Goal: Transaction & Acquisition: Purchase product/service

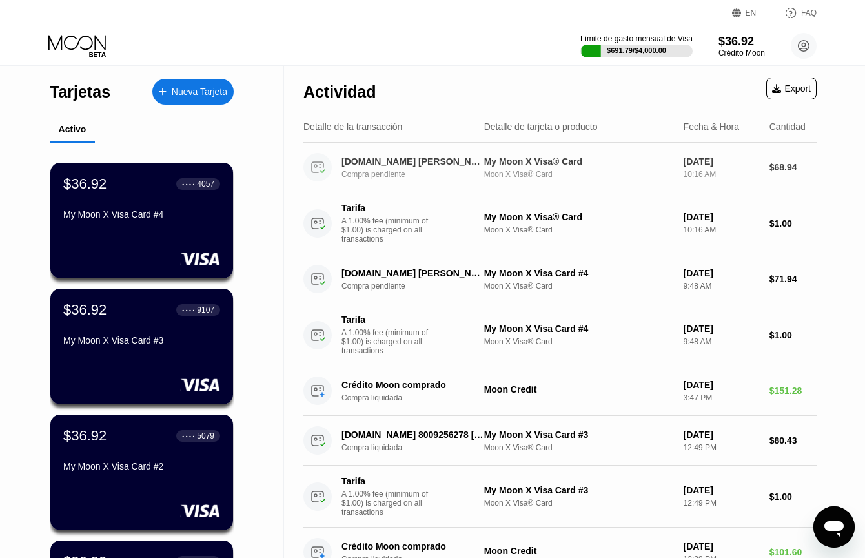
click at [379, 160] on div "[DOMAIN_NAME] [PERSON_NAME] US" at bounding box center [413, 161] width 143 height 10
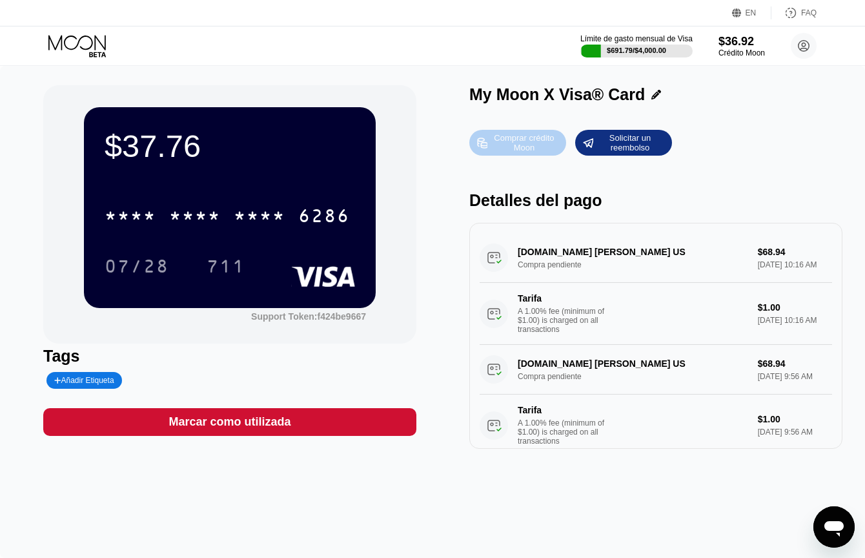
click at [521, 141] on div "Comprar crédito Moon" at bounding box center [524, 142] width 71 height 21
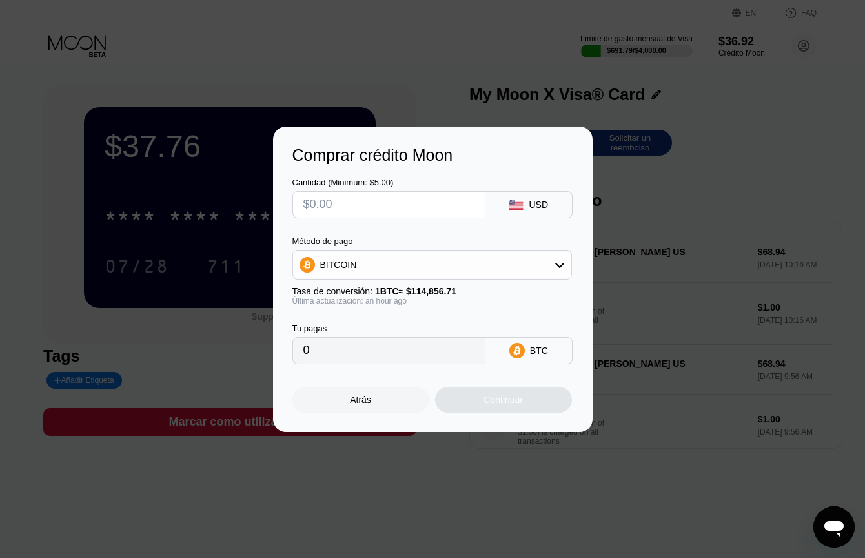
click at [400, 205] on input "text" at bounding box center [389, 205] width 171 height 26
type input "$4"
type input "0.00003466"
type input "$45"
type input "0.00038988"
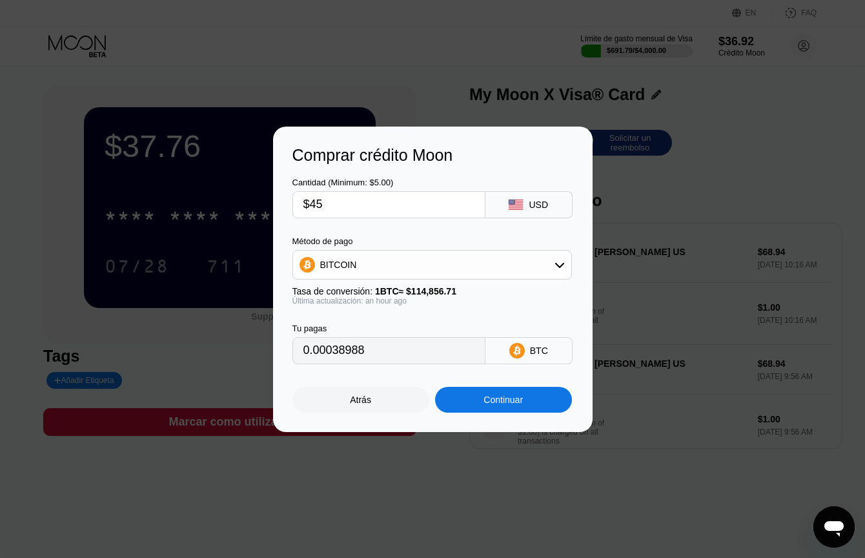
type input "$45"
click at [505, 412] on div "Continuar" at bounding box center [503, 400] width 137 height 26
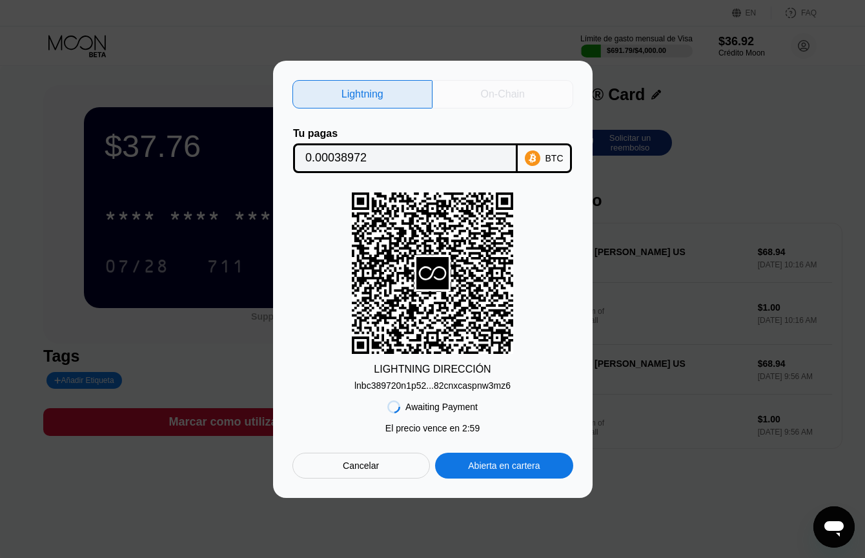
click at [488, 91] on div "On-Chain" at bounding box center [503, 94] width 44 height 13
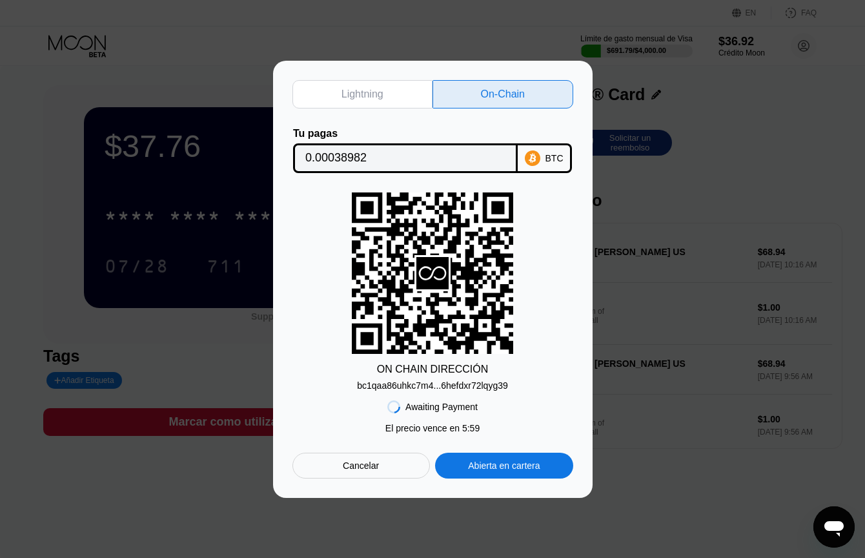
click at [356, 154] on input "0.00038982" at bounding box center [405, 158] width 200 height 26
click at [370, 462] on div "Cancelar" at bounding box center [361, 466] width 36 height 12
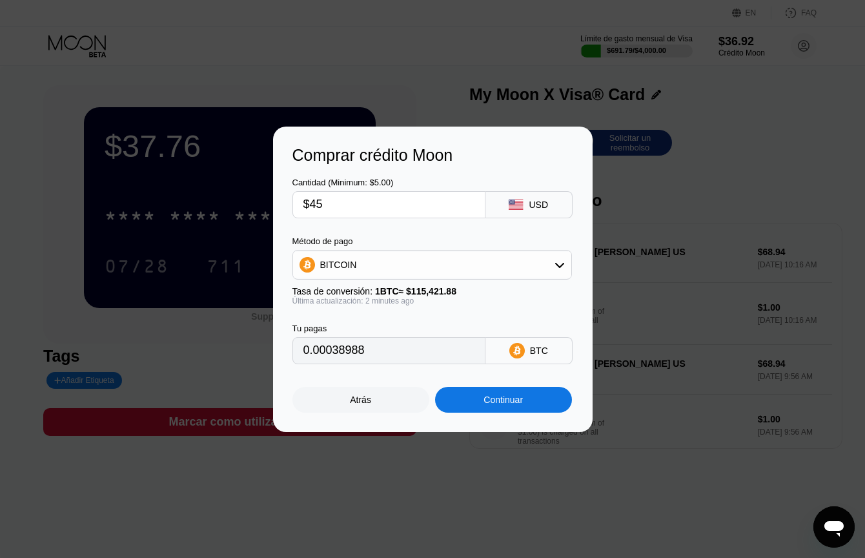
click at [333, 205] on input "$45" at bounding box center [389, 205] width 171 height 26
type input "$4"
type input "0.00003466"
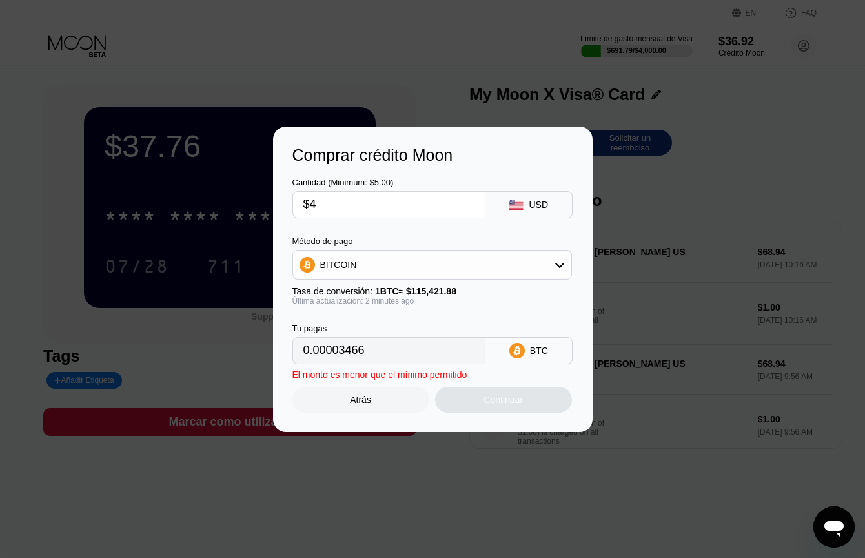
type input "$40"
type input "0.00034656"
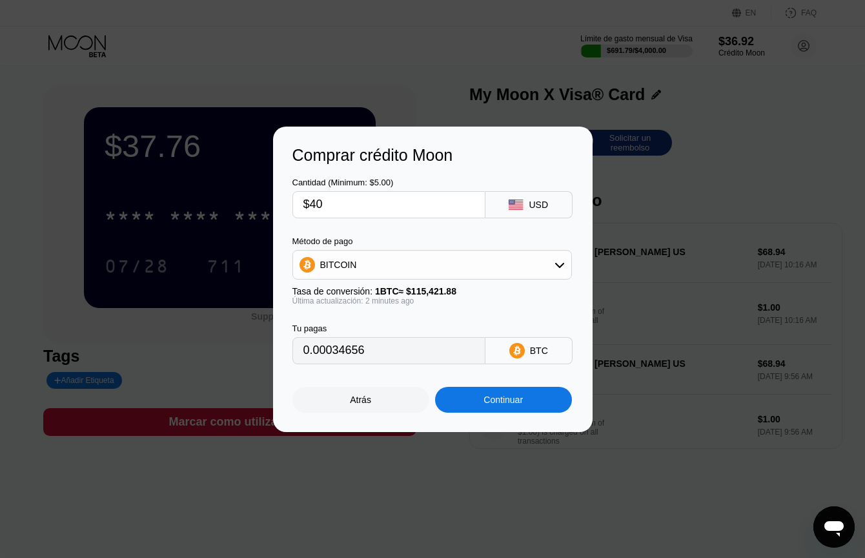
type input "$40"
click at [508, 405] on div "Continuar" at bounding box center [503, 400] width 39 height 10
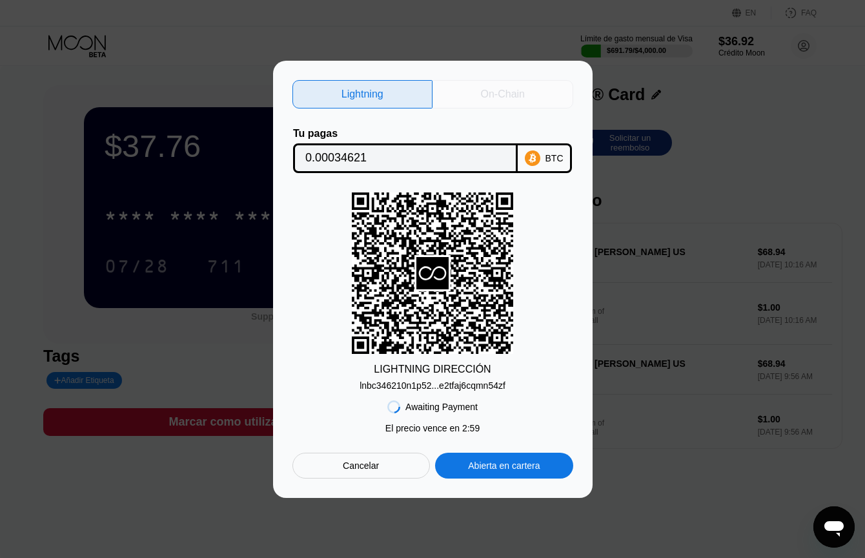
click at [503, 98] on div "On-Chain" at bounding box center [503, 94] width 44 height 13
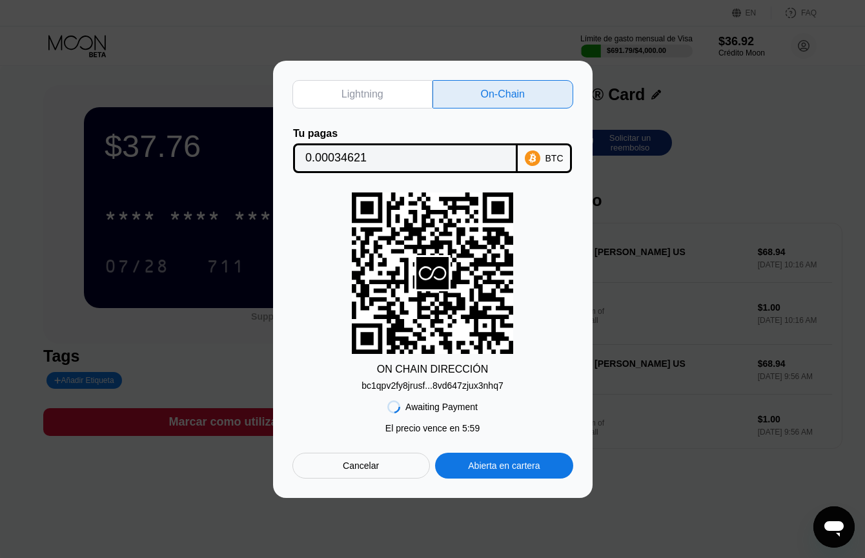
click at [325, 157] on input "0.00034621" at bounding box center [405, 158] width 200 height 26
click at [386, 386] on div "bc1qpv2fy8jrusf...8vd647zjux3nhq7" at bounding box center [432, 385] width 141 height 10
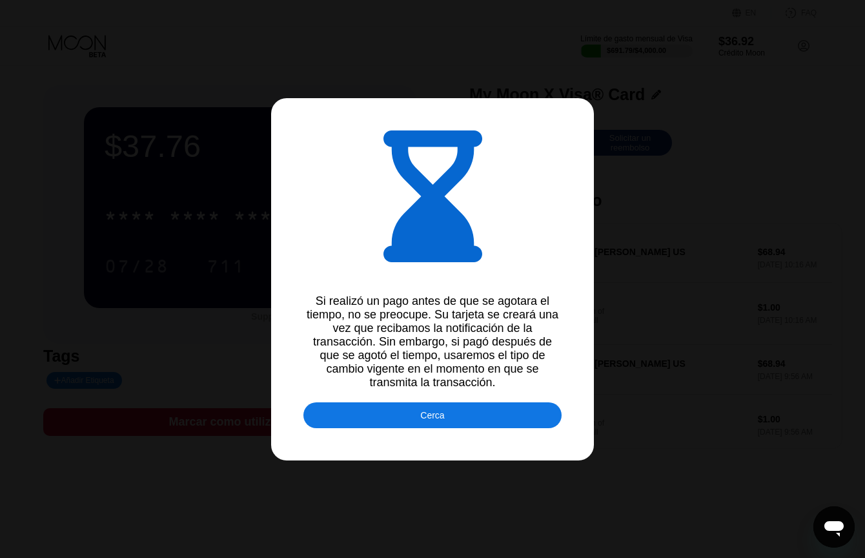
type input "0.00034588"
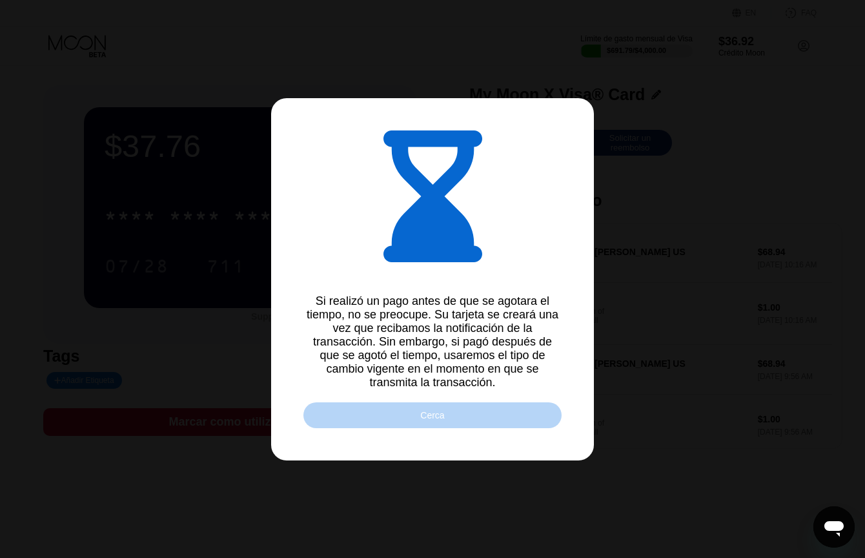
click at [444, 420] on div "Cerca" at bounding box center [432, 415] width 24 height 10
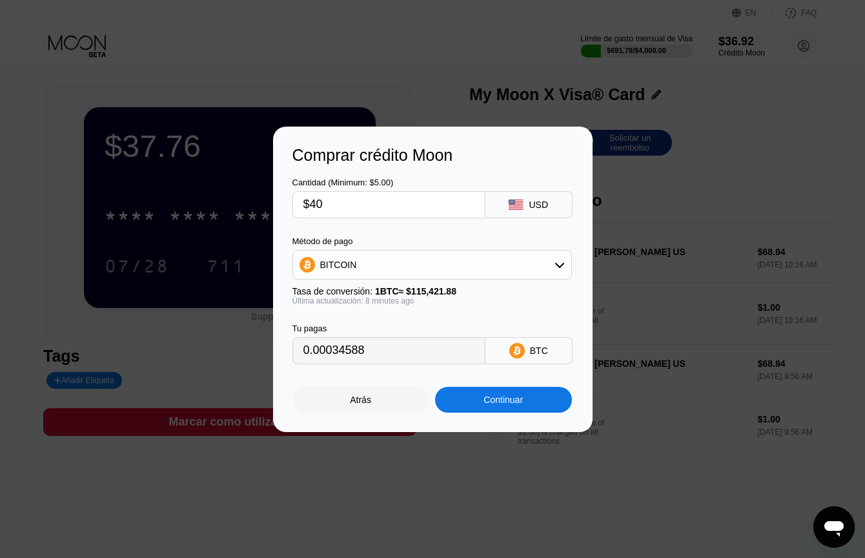
click at [497, 411] on div "Continuar" at bounding box center [503, 400] width 137 height 26
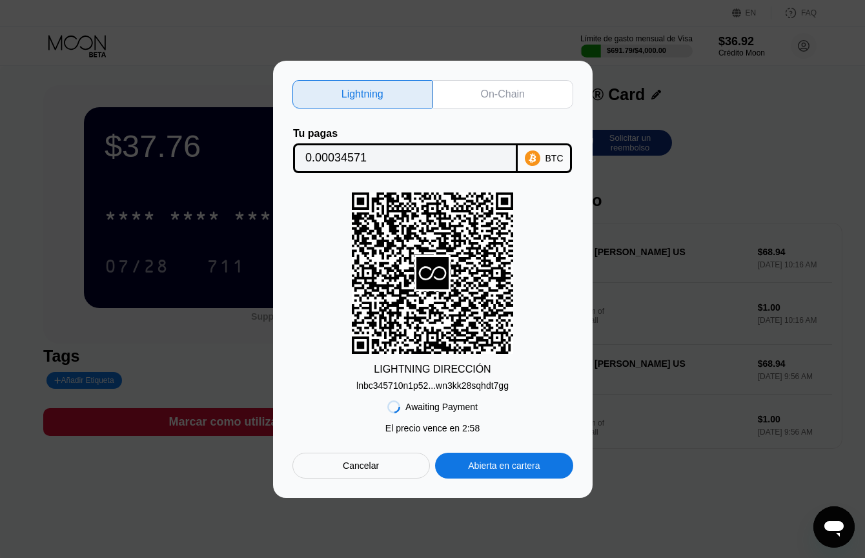
click at [526, 96] on div "On-Chain" at bounding box center [503, 94] width 141 height 28
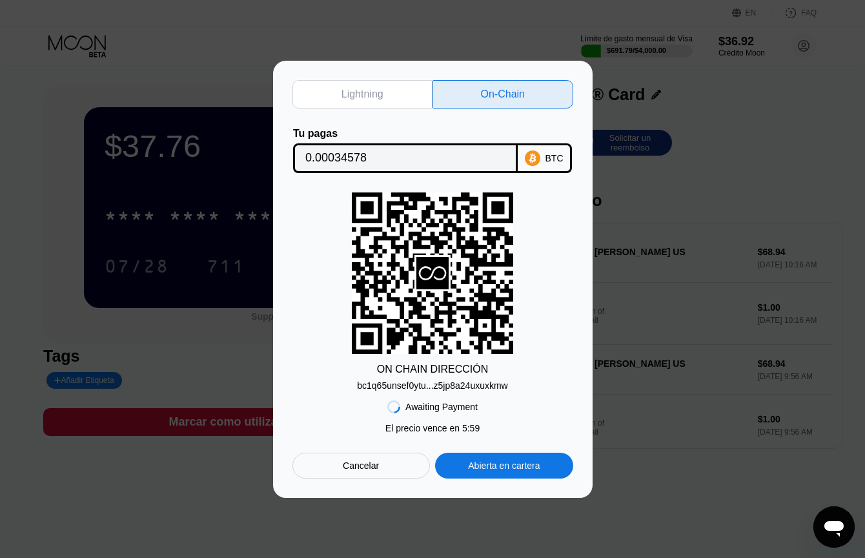
click at [341, 155] on input "0.00034578" at bounding box center [405, 158] width 200 height 26
click at [436, 388] on div "bc1q65unsef0ytu...z5jp8a24uxuxkmw" at bounding box center [432, 385] width 150 height 10
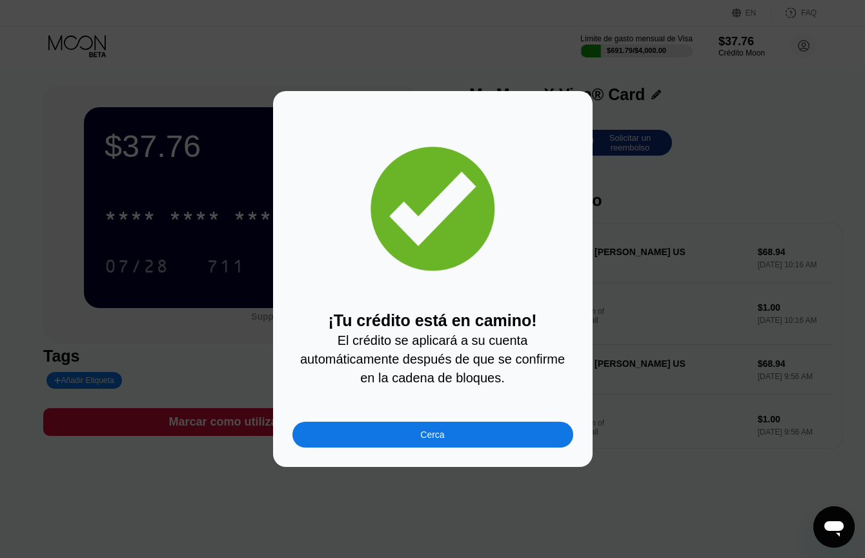
click at [442, 440] on div "Cerca" at bounding box center [432, 434] width 24 height 10
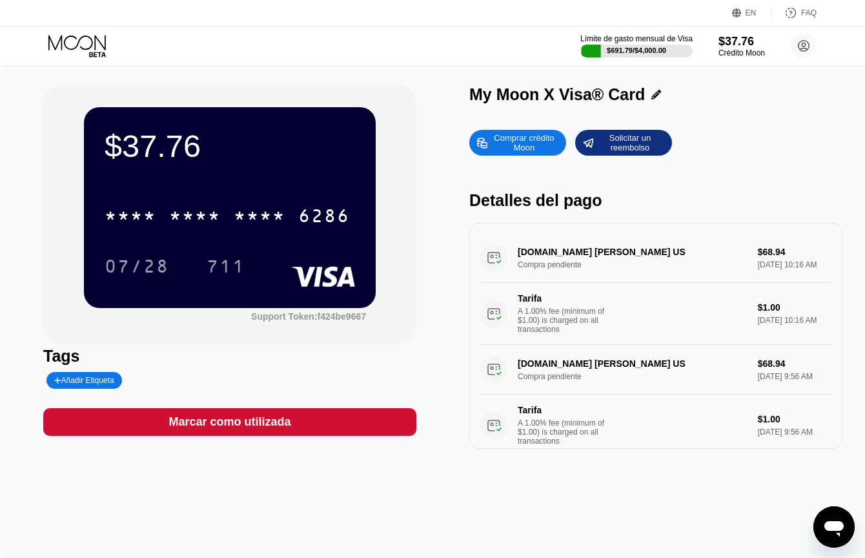
click at [85, 45] on icon at bounding box center [78, 46] width 60 height 23
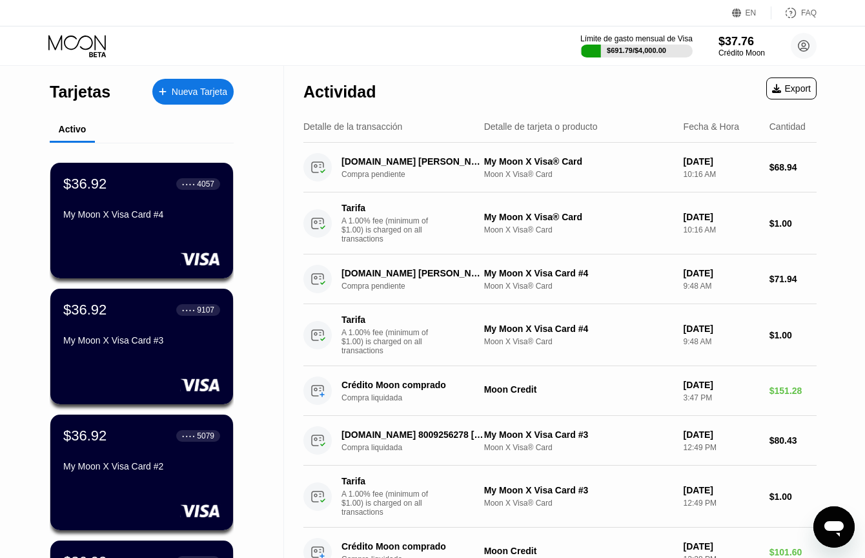
click at [721, 32] on div "Límite de gasto mensual de Visa $691.79 / $4,000.00 $37.76 Crédito [PERSON_NAME…" at bounding box center [432, 45] width 865 height 39
click at [730, 50] on div "Crédito Moon" at bounding box center [741, 52] width 47 height 9
